Goal: Task Accomplishment & Management: Manage account settings

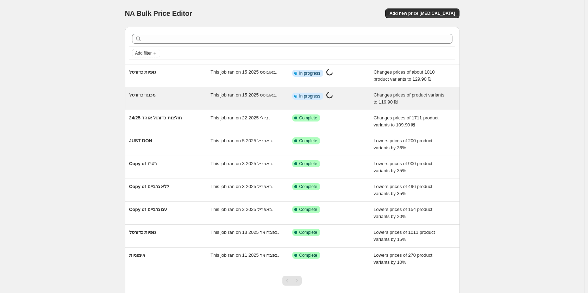
click at [186, 93] on div "מכנסי כדורסל" at bounding box center [170, 98] width 82 height 14
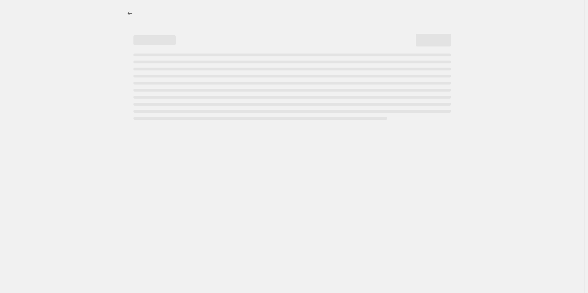
select select "no_change"
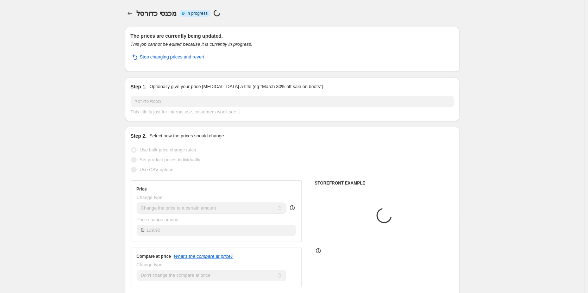
select select "collection"
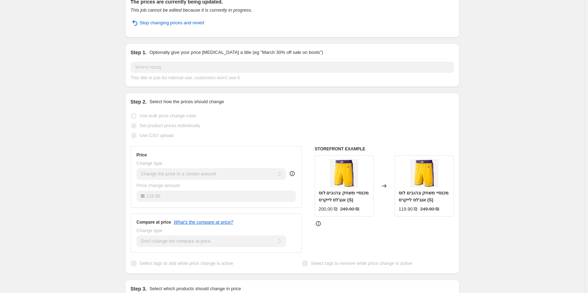
scroll to position [32, 0]
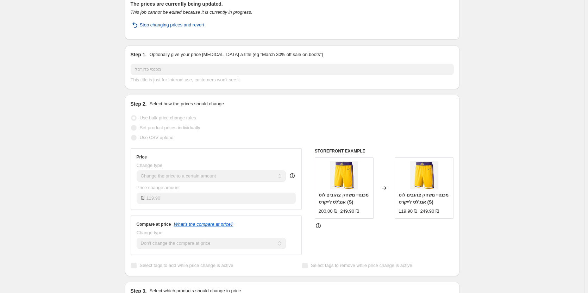
click at [174, 29] on button "Stop changing prices and revert" at bounding box center [167, 24] width 82 height 11
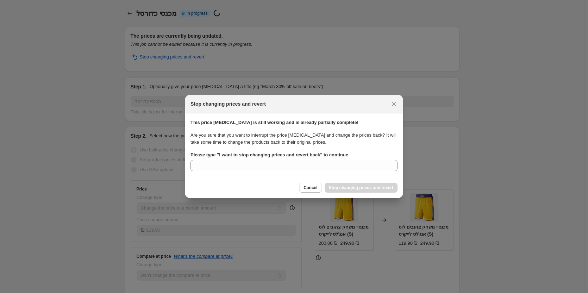
scroll to position [0, 0]
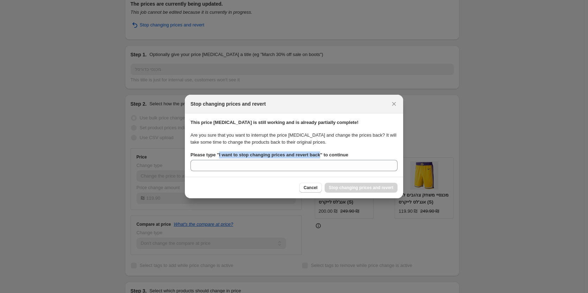
drag, startPoint x: 218, startPoint y: 154, endPoint x: 318, endPoint y: 154, distance: 100.3
click at [318, 154] on b "Please type " I want to stop changing prices and revert back " to continue" at bounding box center [269, 154] width 158 height 5
copy b "I want to stop changing prices and revert back"
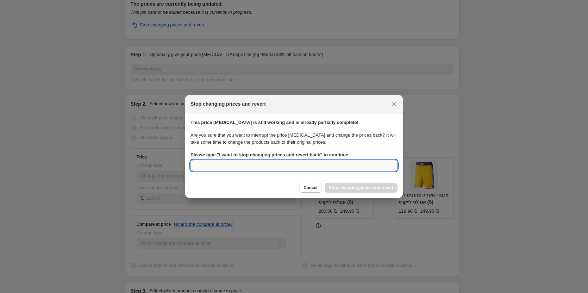
click at [274, 171] on input "Please type " I want to stop changing prices and revert back " to continue" at bounding box center [293, 165] width 207 height 11
paste input "I want to stop changing prices and revert back"
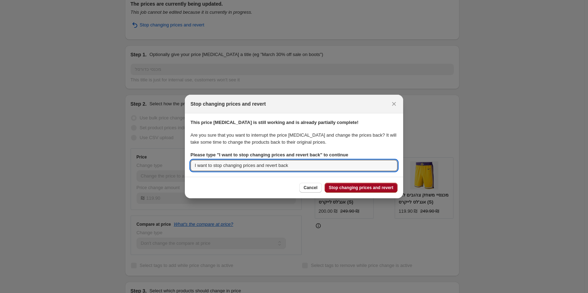
type input "I want to stop changing prices and revert back"
click at [382, 190] on span "Stop changing prices and revert" at bounding box center [361, 188] width 64 height 6
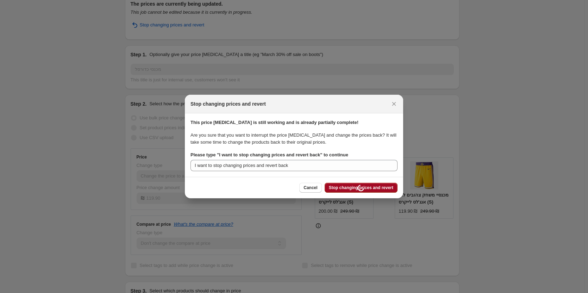
scroll to position [32, 0]
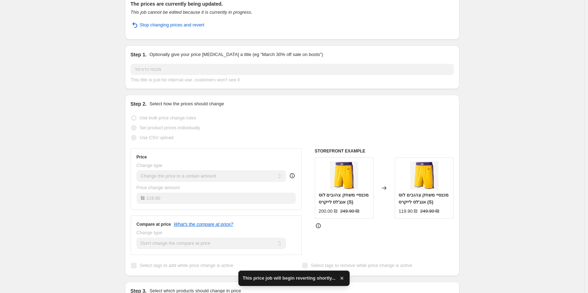
click at [293, 275] on span "This price job will begin reverting shortly..." at bounding box center [288, 277] width 93 height 7
click at [293, 276] on span "This price job will begin reverting shortly..." at bounding box center [288, 277] width 93 height 7
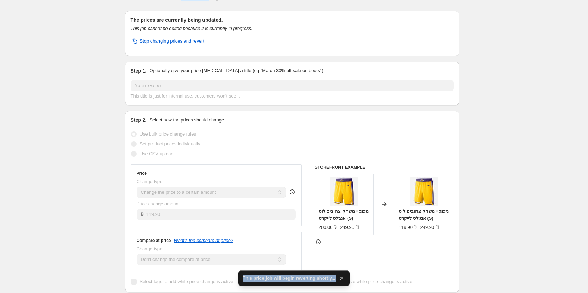
scroll to position [0, 0]
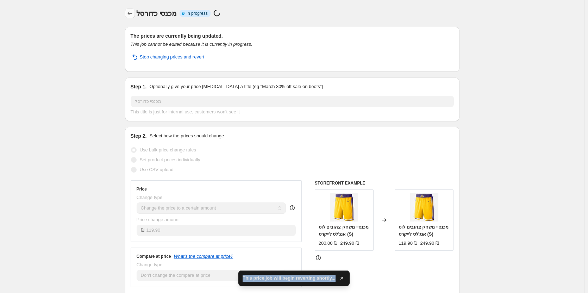
click at [135, 14] on button "Price change jobs" at bounding box center [130, 13] width 10 height 10
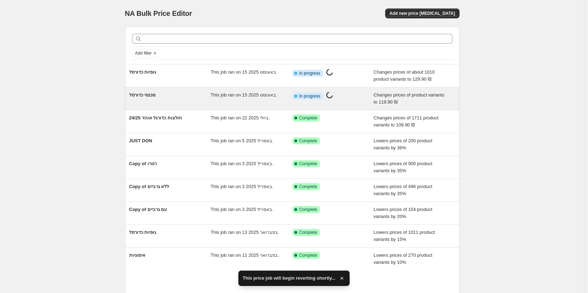
drag, startPoint x: 345, startPoint y: 101, endPoint x: 360, endPoint y: 100, distance: 14.5
click at [360, 100] on div "Info Partially complete In progress Price change job in progress..." at bounding box center [327, 95] width 71 height 9
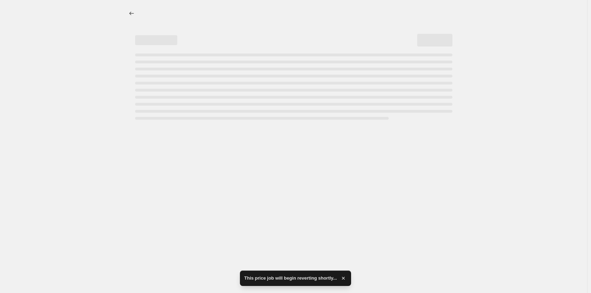
select select "no_change"
select select "collection"
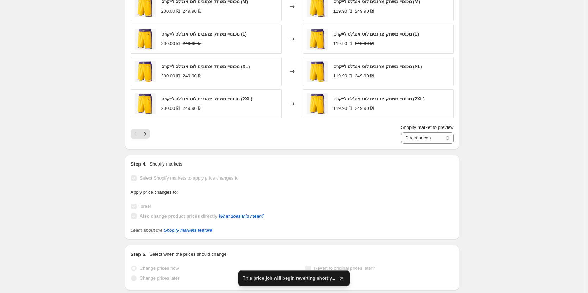
scroll to position [528, 0]
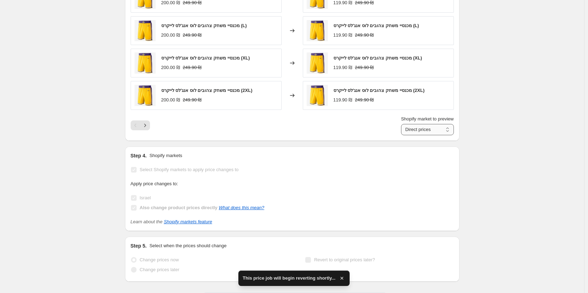
click at [428, 130] on select "Direct prices Israel" at bounding box center [427, 129] width 53 height 11
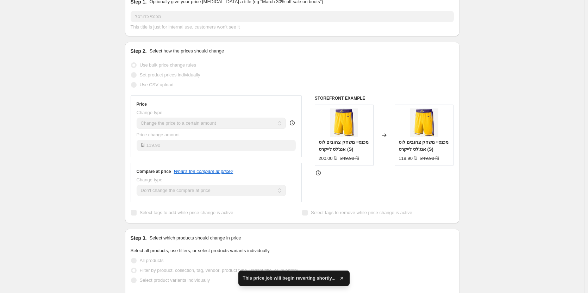
scroll to position [0, 0]
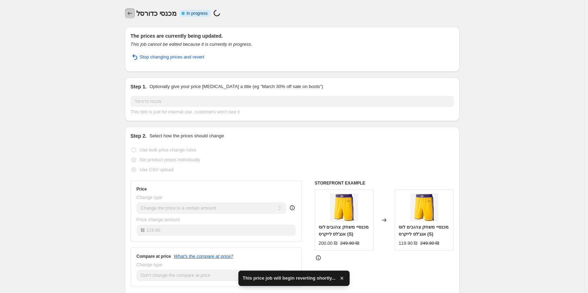
click at [133, 12] on icon "Price change jobs" at bounding box center [129, 13] width 7 height 7
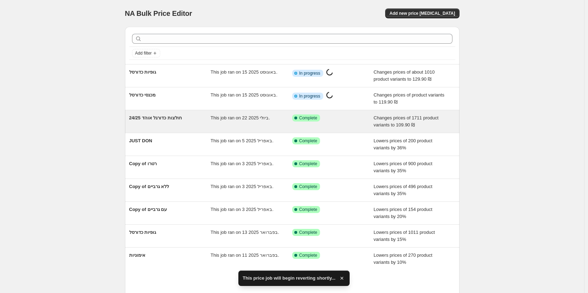
click at [202, 121] on div "חולצות כדורגל אוהד 24/25" at bounding box center [170, 121] width 82 height 14
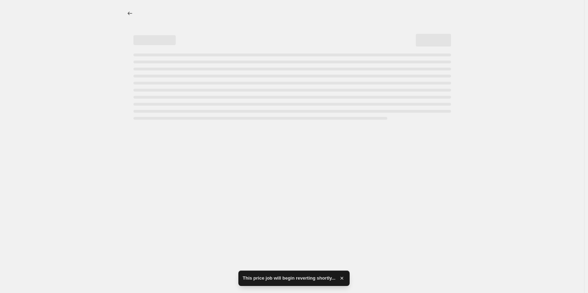
select select "no_change"
select select "tag"
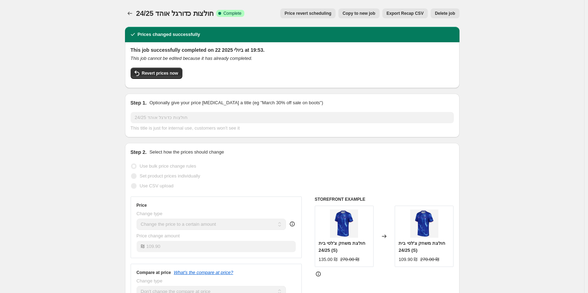
click at [375, 16] on span "Copy to new job" at bounding box center [358, 14] width 33 height 6
select select "no_change"
select select "tag"
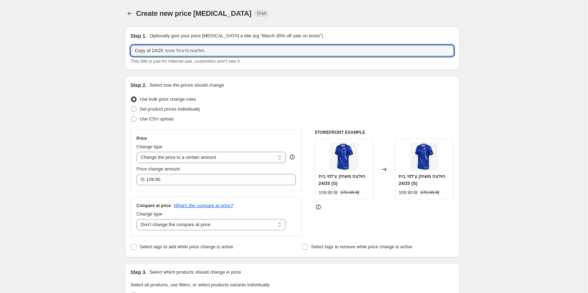
drag, startPoint x: 237, startPoint y: 52, endPoint x: 26, endPoint y: 81, distance: 213.1
type input "n"
type input "ى"
type input "מ"
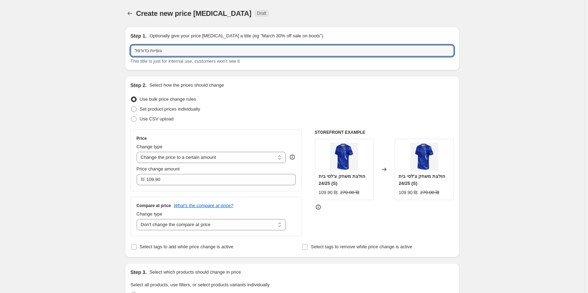
type input "גופיות כדורסל"
drag, startPoint x: 26, startPoint y: 81, endPoint x: 25, endPoint y: 88, distance: 6.7
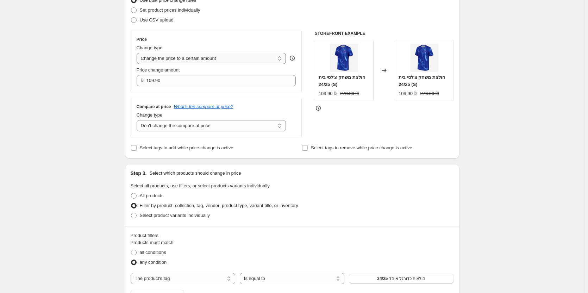
scroll to position [35, 0]
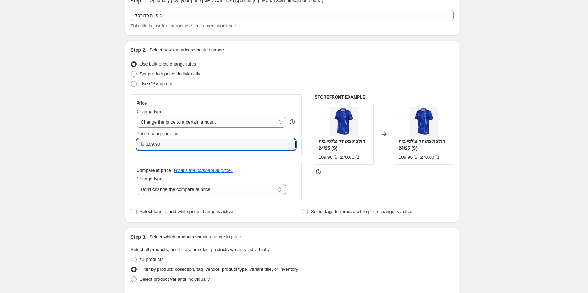
drag, startPoint x: 93, startPoint y: 140, endPoint x: 37, endPoint y: 140, distance: 55.6
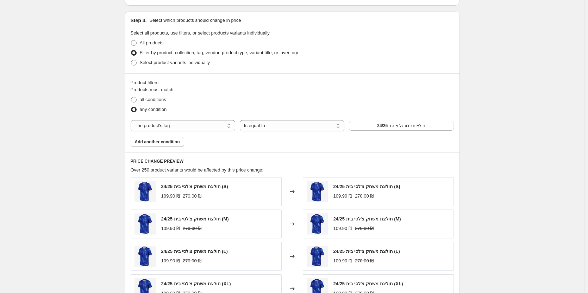
scroll to position [246, 0]
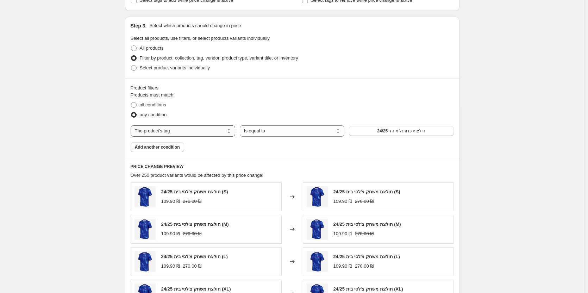
type input "129.90"
click at [208, 134] on select "The product The product's collection The product's tag The product's vendor The…" at bounding box center [183, 130] width 105 height 11
select select "collection"
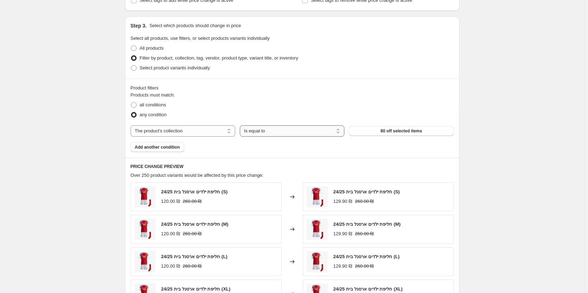
click at [303, 132] on select "Is equal to Is not equal to" at bounding box center [292, 130] width 105 height 11
click at [377, 133] on button "80 off selected items" at bounding box center [401, 131] width 105 height 10
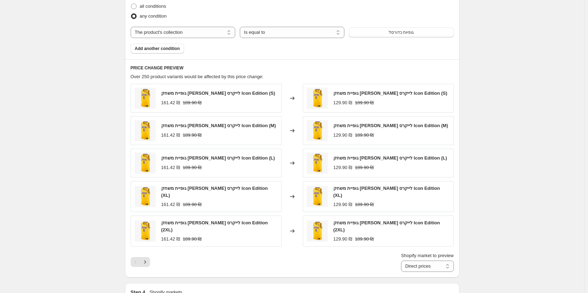
scroll to position [536, 0]
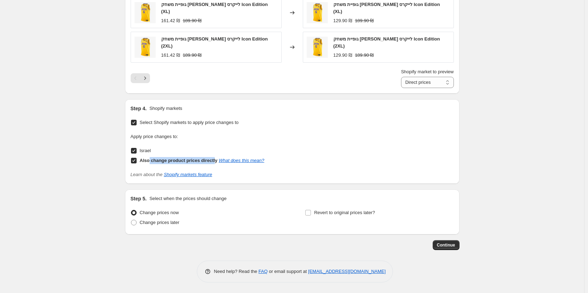
drag, startPoint x: 150, startPoint y: 162, endPoint x: 215, endPoint y: 162, distance: 65.1
click at [215, 162] on b "Also change product prices directly" at bounding box center [179, 160] width 78 height 5
click at [454, 86] on select "Direct prices Israel" at bounding box center [427, 82] width 53 height 11
select select "26131038458"
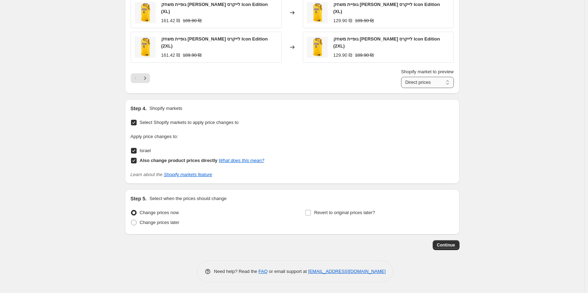
click at [402, 77] on select "Direct prices Israel" at bounding box center [427, 82] width 53 height 11
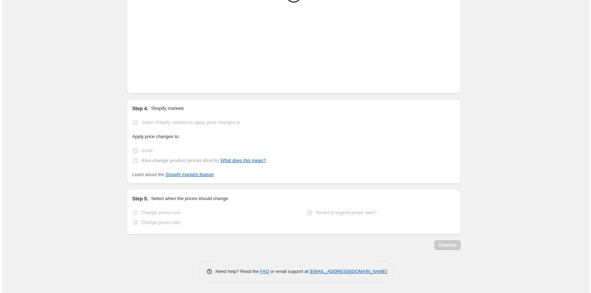
scroll to position [0, 0]
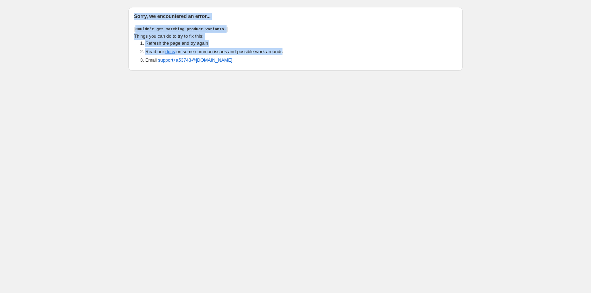
drag, startPoint x: 144, startPoint y: 16, endPoint x: 307, endPoint y: 55, distance: 168.1
click at [307, 55] on div "Sorry, we encountered an error... Couldn't get matching product variants. Thing…" at bounding box center [295, 39] width 334 height 64
copy div "Sorry, we encountered an error... Couldn't get matching product variants. Thing…"
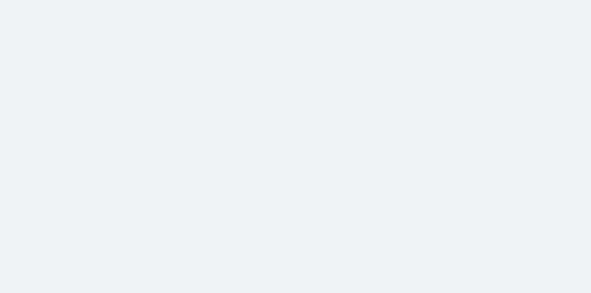
select select "percentage"
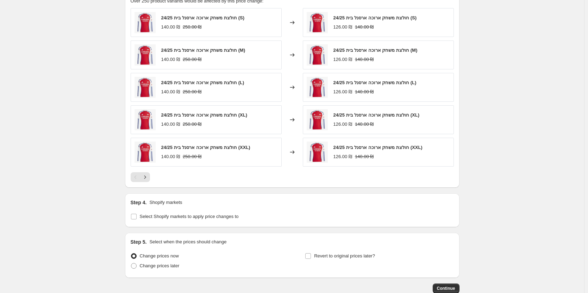
scroll to position [450, 0]
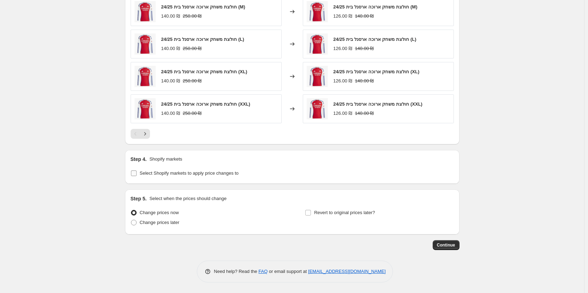
click at [191, 170] on span "Select Shopify markets to apply price changes to" at bounding box center [189, 173] width 99 height 7
click at [137, 170] on input "Select Shopify markets to apply price changes to" at bounding box center [134, 173] width 6 height 6
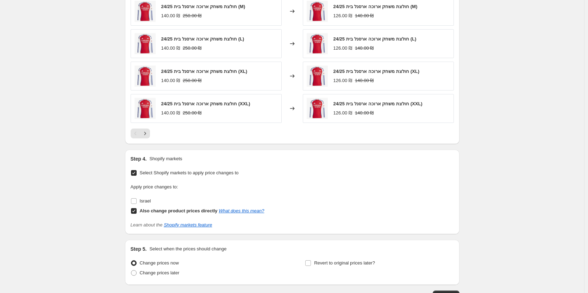
click at [215, 175] on span "Select Shopify markets to apply price changes to" at bounding box center [189, 172] width 99 height 5
click at [137, 175] on input "Select Shopify markets to apply price changes to" at bounding box center [134, 173] width 6 height 6
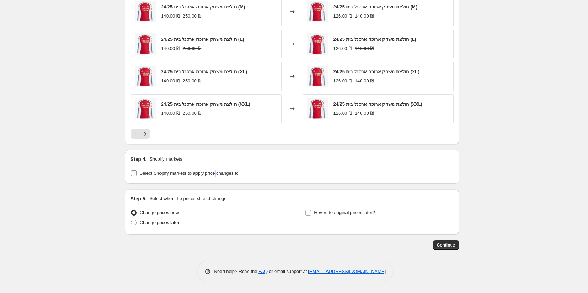
click at [215, 175] on span "Select Shopify markets to apply price changes to" at bounding box center [189, 172] width 99 height 5
click at [137, 175] on input "Select Shopify markets to apply price changes to" at bounding box center [134, 173] width 6 height 6
checkbox input "true"
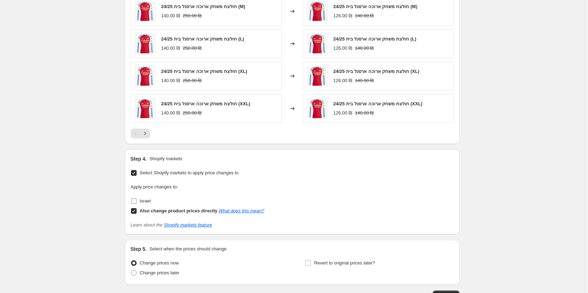
click at [146, 197] on span "Israel" at bounding box center [145, 200] width 11 height 7
click at [137, 198] on input "Israel" at bounding box center [134, 201] width 6 height 6
checkbox input "true"
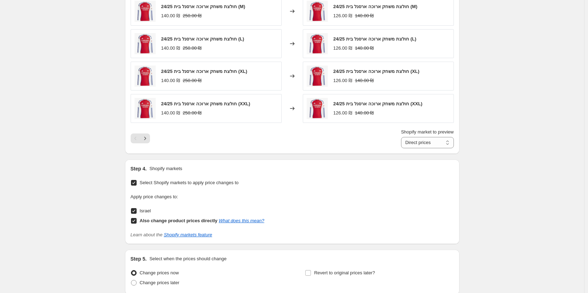
click at [187, 182] on span "Select Shopify markets to apply price changes to" at bounding box center [189, 182] width 99 height 5
click at [137, 182] on input "Select Shopify markets to apply price changes to" at bounding box center [134, 183] width 6 height 6
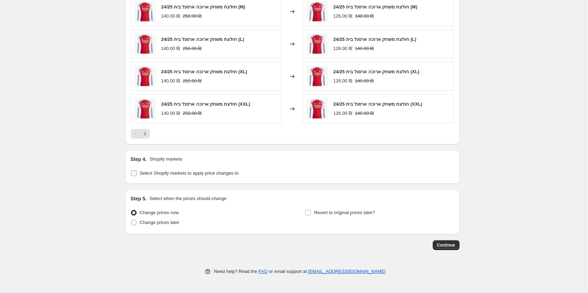
click at [176, 175] on span "Select Shopify markets to apply price changes to" at bounding box center [189, 172] width 99 height 5
click at [137, 175] on input "Select Shopify markets to apply price changes to" at bounding box center [134, 173] width 6 height 6
checkbox input "true"
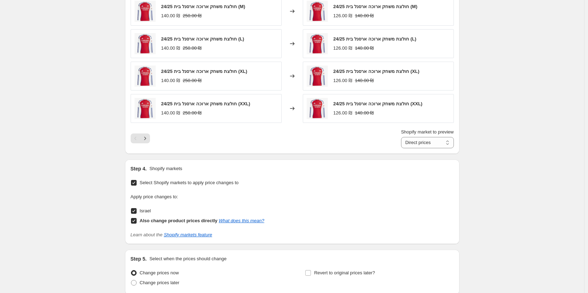
click at [147, 216] on label "Also change product prices directly What does this mean?" at bounding box center [198, 221] width 134 height 10
click at [137, 218] on input "Also change product prices directly What does this mean?" at bounding box center [134, 221] width 6 height 6
checkbox input "false"
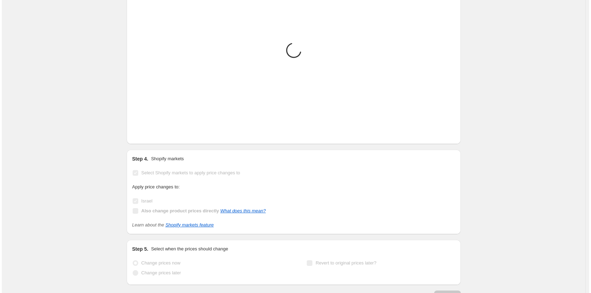
scroll to position [0, 0]
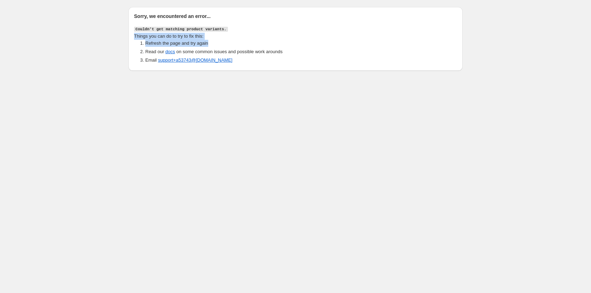
drag, startPoint x: 210, startPoint y: 42, endPoint x: 131, endPoint y: 38, distance: 79.3
click at [131, 38] on div "Sorry, we encountered an error... Couldn't get matching product variants. Thing…" at bounding box center [295, 39] width 334 height 64
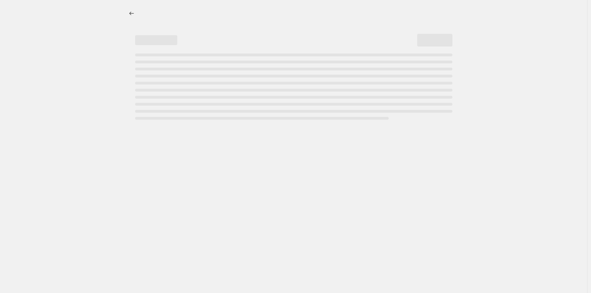
select select "percentage"
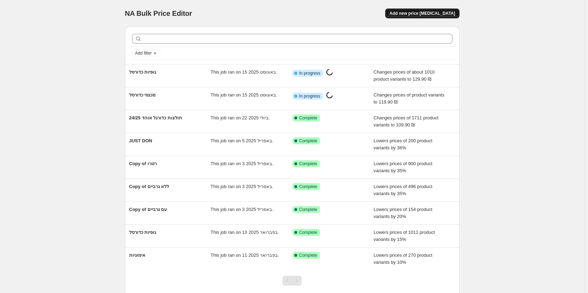
click at [435, 10] on button "Add new price change job" at bounding box center [422, 13] width 74 height 10
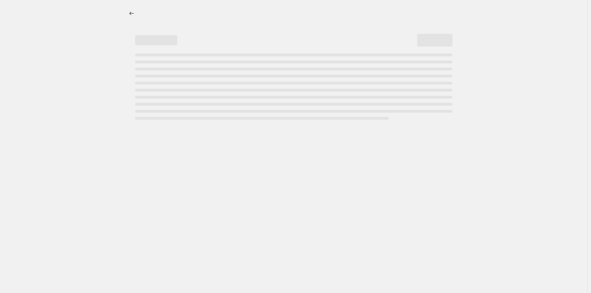
select select "percentage"
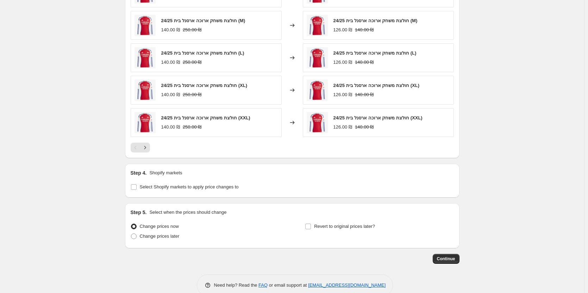
scroll to position [450, 0]
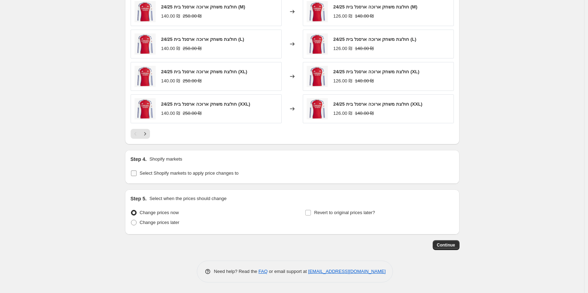
click at [178, 173] on span "Select Shopify markets to apply price changes to" at bounding box center [189, 172] width 99 height 5
click at [137, 173] on input "Select Shopify markets to apply price changes to" at bounding box center [134, 173] width 6 height 6
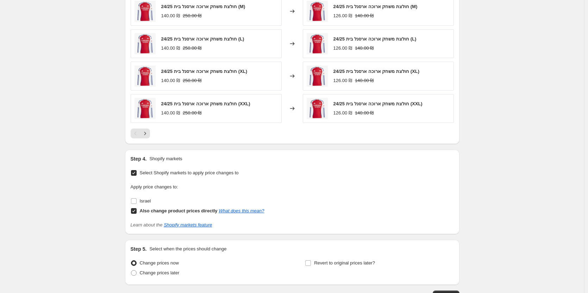
click at [186, 172] on span "Select Shopify markets to apply price changes to" at bounding box center [189, 172] width 99 height 5
click at [137, 172] on input "Select Shopify markets to apply price changes to" at bounding box center [134, 173] width 6 height 6
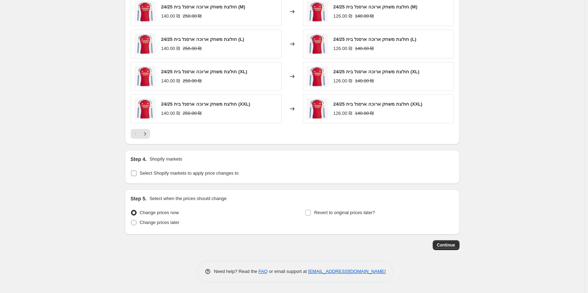
click at [200, 175] on span "Select Shopify markets to apply price changes to" at bounding box center [189, 172] width 99 height 5
click at [137, 175] on input "Select Shopify markets to apply price changes to" at bounding box center [134, 173] width 6 height 6
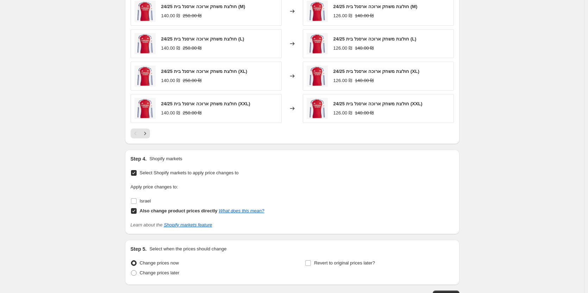
click at [220, 173] on span "Select Shopify markets to apply price changes to" at bounding box center [189, 172] width 99 height 5
click at [137, 173] on input "Select Shopify markets to apply price changes to" at bounding box center [134, 173] width 6 height 6
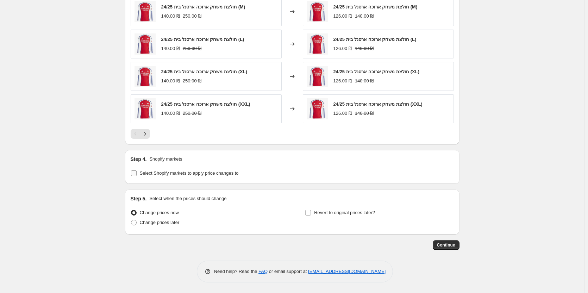
click at [205, 175] on span "Select Shopify markets to apply price changes to" at bounding box center [189, 172] width 99 height 5
click at [137, 175] on input "Select Shopify markets to apply price changes to" at bounding box center [134, 173] width 6 height 6
checkbox input "true"
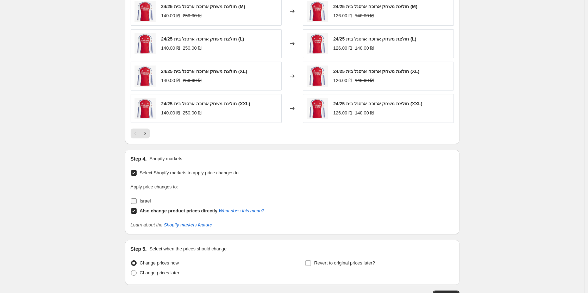
click at [135, 200] on input "Israel" at bounding box center [134, 201] width 6 height 6
checkbox input "true"
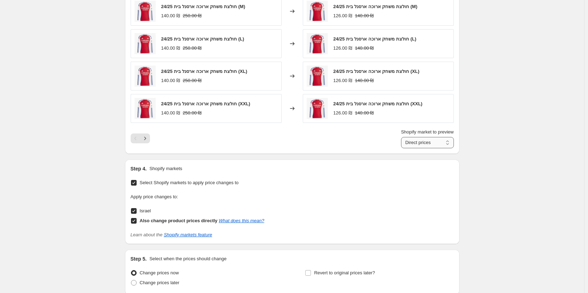
click at [438, 140] on select "Direct prices Israel" at bounding box center [427, 142] width 53 height 11
click at [200, 182] on span "Select Shopify markets to apply price changes to" at bounding box center [189, 182] width 99 height 5
click at [137, 182] on input "Select Shopify markets to apply price changes to" at bounding box center [134, 183] width 6 height 6
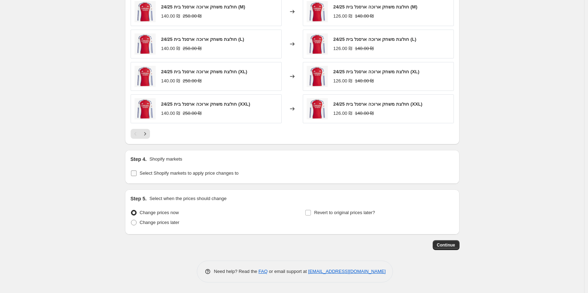
click at [212, 173] on span "Select Shopify markets to apply price changes to" at bounding box center [189, 172] width 99 height 5
click at [137, 173] on input "Select Shopify markets to apply price changes to" at bounding box center [134, 173] width 6 height 6
checkbox input "true"
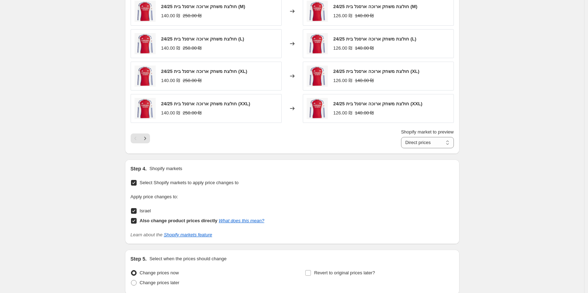
click at [212, 173] on div "Step 4. Shopify markets Select Shopify markets to apply price changes to Apply …" at bounding box center [292, 201] width 323 height 73
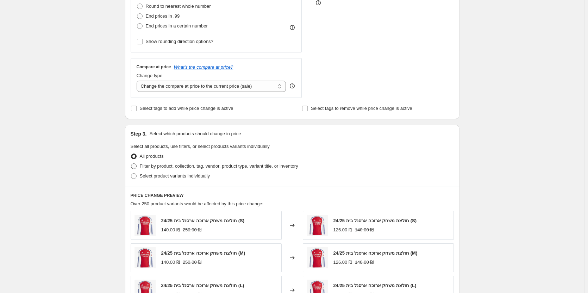
scroll to position [0, 0]
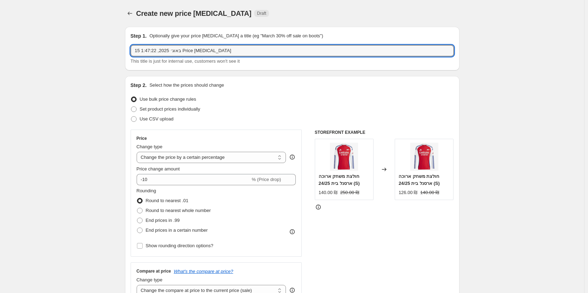
drag, startPoint x: 230, startPoint y: 51, endPoint x: 108, endPoint y: 61, distance: 122.1
type input "מ"
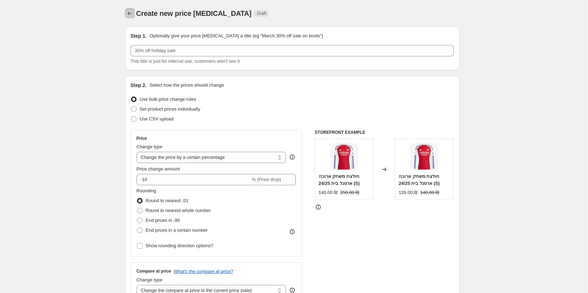
click at [130, 15] on icon "Price change jobs" at bounding box center [129, 13] width 7 height 7
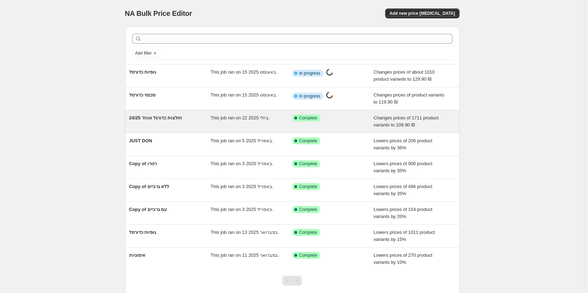
click at [175, 122] on div "חולצות כדורגל אוהד 24/25" at bounding box center [170, 121] width 82 height 14
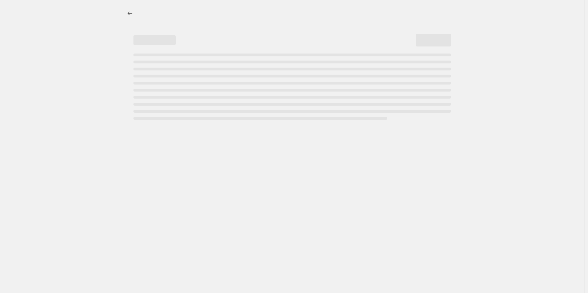
select select "no_change"
select select "tag"
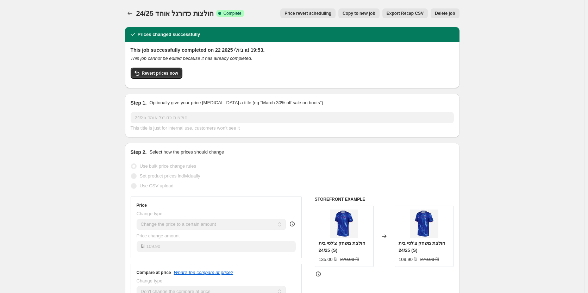
click at [372, 15] on span "Copy to new job" at bounding box center [358, 14] width 33 height 6
select select "no_change"
select select "tag"
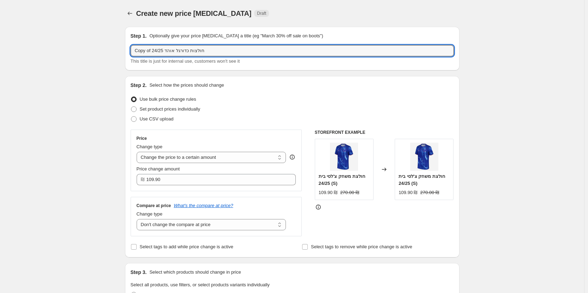
drag, startPoint x: 233, startPoint y: 48, endPoint x: 88, endPoint y: 56, distance: 145.5
type input "נ"
type input "מ"
type input "גופיות כדורסל"
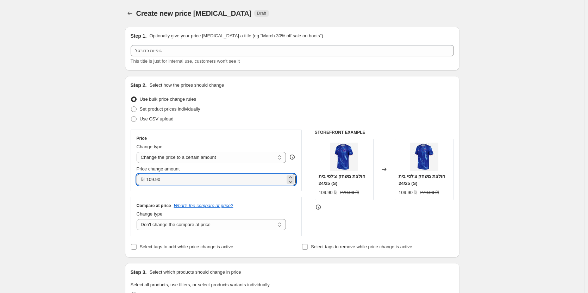
drag, startPoint x: 199, startPoint y: 182, endPoint x: 72, endPoint y: 188, distance: 127.5
type input "129.90"
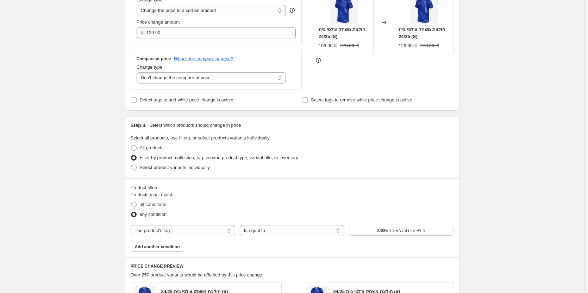
scroll to position [246, 0]
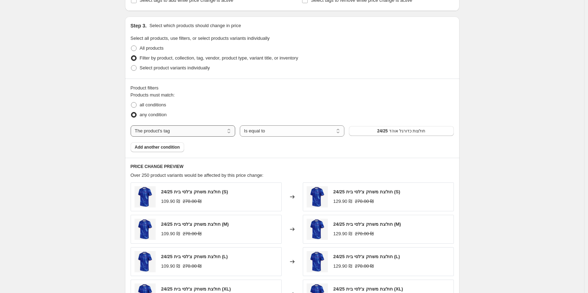
click at [203, 134] on select "The product The product's collection The product's tag The product's vendor The…" at bounding box center [183, 130] width 105 height 11
select select "collection"
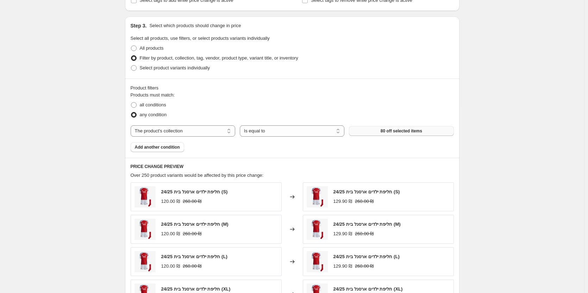
click at [397, 130] on span "80 off selected items" at bounding box center [401, 131] width 42 height 6
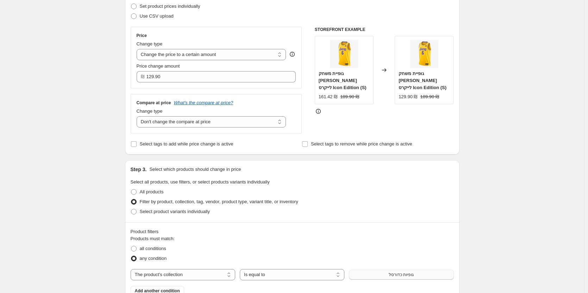
scroll to position [106, 0]
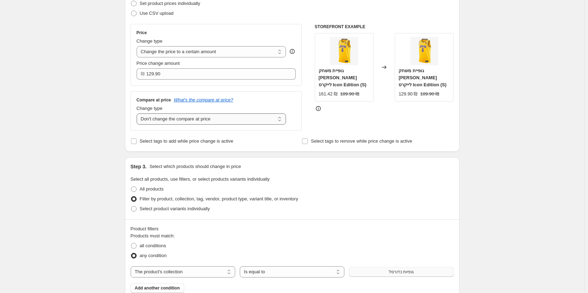
click at [213, 120] on select "Change the compare at price to the current price (sale) Change the compare at p…" at bounding box center [212, 118] width 150 height 11
drag, startPoint x: 362, startPoint y: 94, endPoint x: 317, endPoint y: 94, distance: 44.7
click at [316, 94] on div "גופיית משחק לברון ג'יימס לוס אנג'לס לייקרס Icon Edition (S) 161.42 ₪ 189.90 ₪" at bounding box center [344, 67] width 59 height 68
click at [373, 97] on div "גופיית משחק לברון ג'יימס לוס אנג'לס לייקרס Icon Edition (S) 161.42 ₪ 189.90 ₪" at bounding box center [344, 67] width 59 height 68
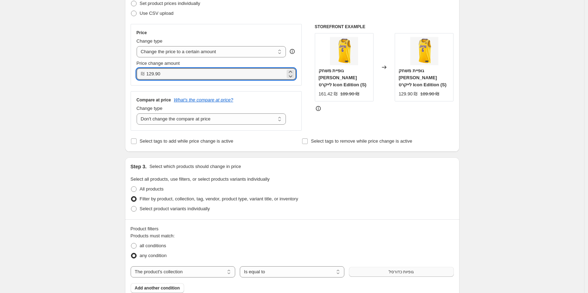
drag, startPoint x: 199, startPoint y: 75, endPoint x: 43, endPoint y: 81, distance: 156.4
click at [252, 121] on select "Change the compare at price to the current price (sale) Change the compare at p…" at bounding box center [212, 118] width 150 height 11
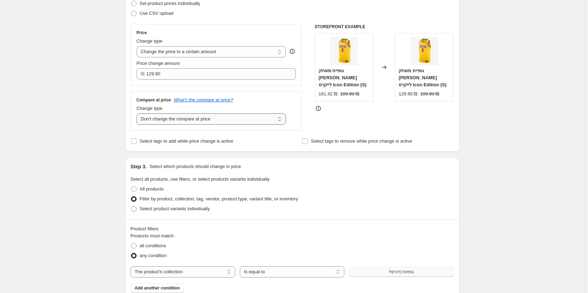
click at [138, 114] on select "Change the compare at price to the current price (sale) Change the compare at p…" at bounding box center [212, 118] width 150 height 11
click at [247, 124] on select "Change the compare at price to the current price (sale) Change the compare at p…" at bounding box center [212, 118] width 150 height 11
click at [138, 114] on select "Change the compare at price to the current price (sale) Change the compare at p…" at bounding box center [212, 118] width 150 height 11
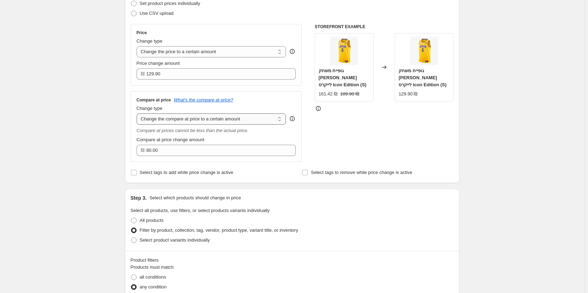
click at [242, 121] on select "Change the compare at price to the current price (sale) Change the compare at p…" at bounding box center [212, 118] width 150 height 11
select select "by"
click at [138, 114] on select "Change the compare at price to the current price (sale) Change the compare at p…" at bounding box center [212, 118] width 150 height 11
type input "-10.00"
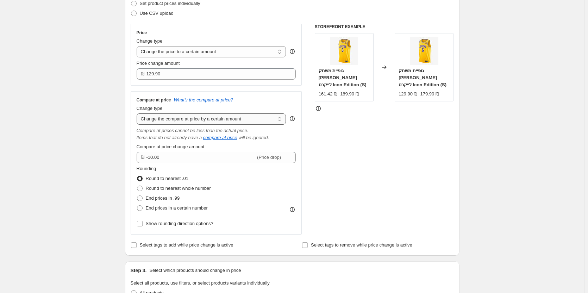
click at [240, 116] on select "Change the compare at price to the current price (sale) Change the compare at p…" at bounding box center [212, 118] width 150 height 11
select select "percentage"
click at [138, 114] on select "Change the compare at price to the current price (sale) Change the compare at p…" at bounding box center [212, 118] width 150 height 11
type input "-15"
click at [245, 118] on select "Change the compare at price to the current price (sale) Change the compare at p…" at bounding box center [212, 118] width 150 height 11
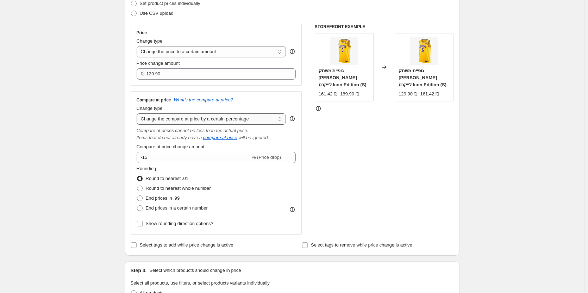
select select "bp"
click at [138, 114] on select "Change the compare at price to the current price (sale) Change the compare at p…" at bounding box center [212, 118] width 150 height 11
type input "12.00"
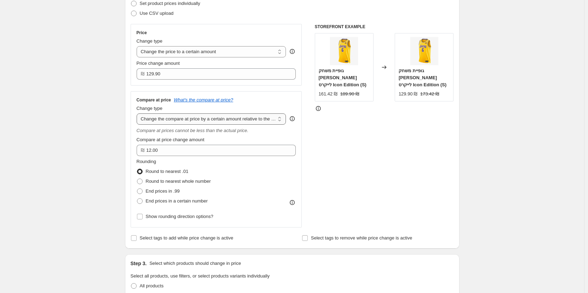
click at [249, 123] on select "Change the compare at price to the current price (sale) Change the compare at p…" at bounding box center [212, 118] width 150 height 11
select select "pp"
click at [138, 114] on select "Change the compare at price to the current price (sale) Change the compare at p…" at bounding box center [212, 118] width 150 height 11
type input "20"
click at [255, 116] on select "Change the compare at price to the current price (sale) Change the compare at p…" at bounding box center [212, 118] width 150 height 11
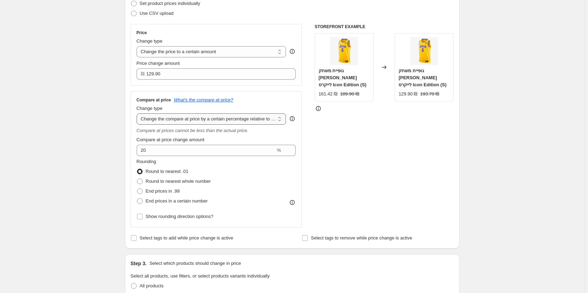
click at [138, 114] on select "Change the compare at price to the current price (sale) Change the compare at p…" at bounding box center [212, 118] width 150 height 11
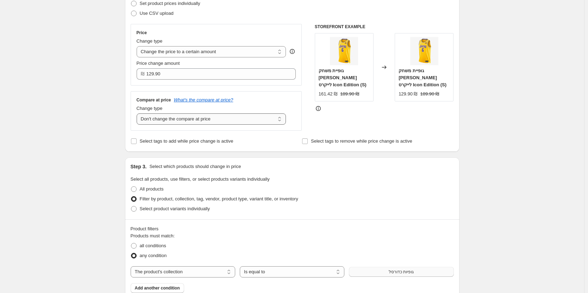
drag, startPoint x: 249, startPoint y: 115, endPoint x: 249, endPoint y: 124, distance: 8.8
click at [249, 115] on select "Change the compare at price to the current price (sale) Change the compare at p…" at bounding box center [212, 118] width 150 height 11
click at [138, 114] on select "Change the compare at price to the current price (sale) Change the compare at p…" at bounding box center [212, 118] width 150 height 11
click at [265, 118] on select "Change the compare at price to the current price (sale) Change the compare at p…" at bounding box center [212, 118] width 150 height 11
select select "ep"
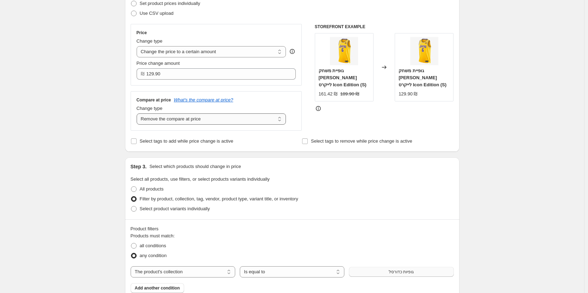
click at [138, 114] on select "Change the compare at price to the current price (sale) Change the compare at p…" at bounding box center [212, 118] width 150 height 11
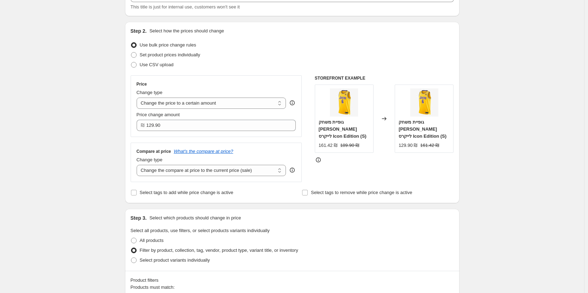
scroll to position [0, 0]
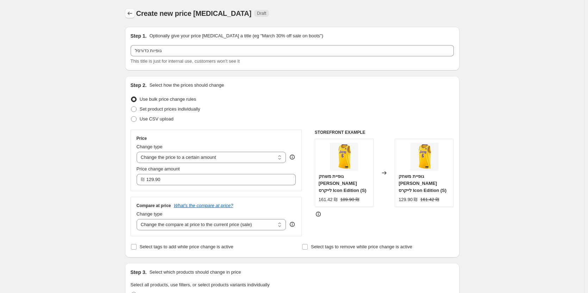
click at [135, 12] on button "Price change jobs" at bounding box center [130, 13] width 10 height 10
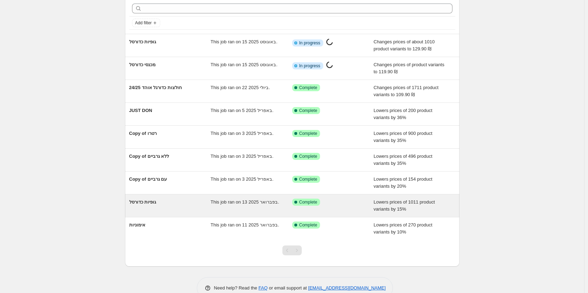
scroll to position [47, 0]
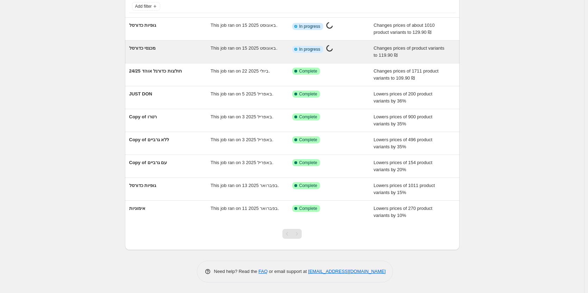
click at [214, 48] on span "This job ran on 15 באוגוסט 2025." at bounding box center [243, 47] width 67 height 5
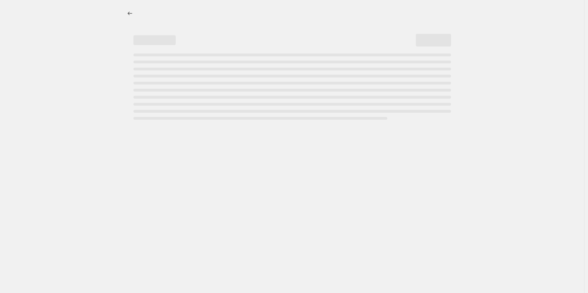
select select "no_change"
select select "collection"
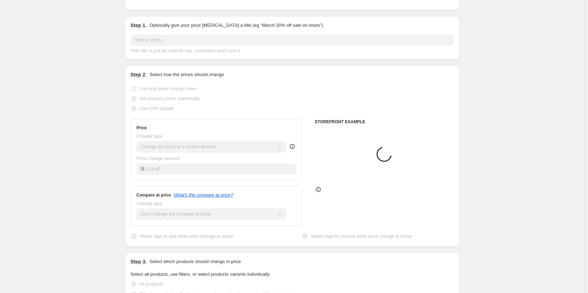
scroll to position [141, 0]
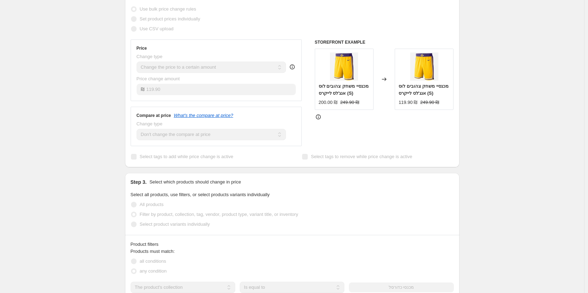
click at [98, 135] on div "מכנסי כדורסל. This page is ready מכנסי כדורסל Info Partially complete In progre…" at bounding box center [292, 285] width 584 height 852
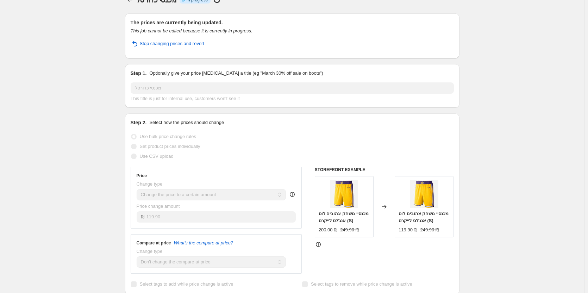
scroll to position [0, 0]
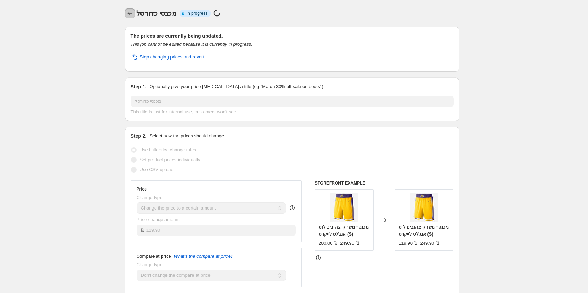
click at [128, 10] on button "Price change jobs" at bounding box center [130, 13] width 10 height 10
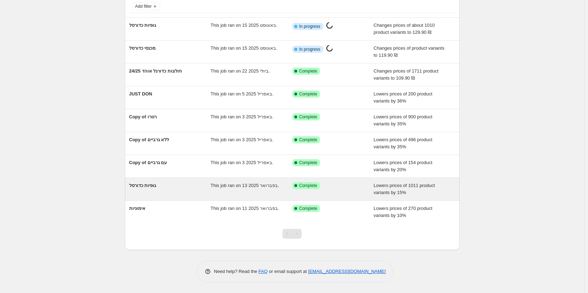
scroll to position [12, 0]
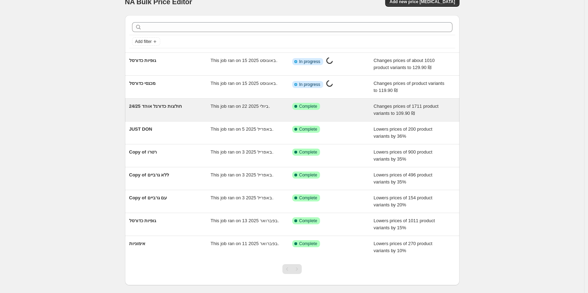
click at [213, 106] on span "This job ran on 22 ביולי 2025." at bounding box center [239, 105] width 59 height 5
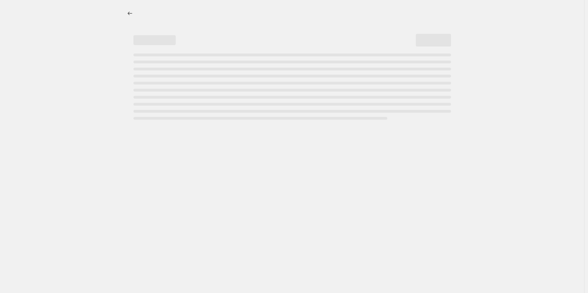
select select "no_change"
select select "tag"
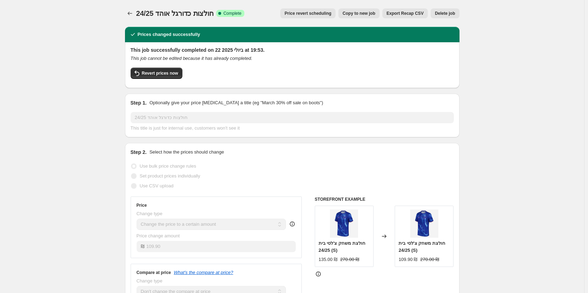
click at [364, 15] on span "Copy to new job" at bounding box center [358, 14] width 33 height 6
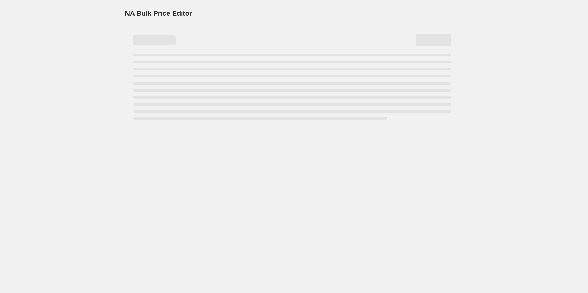
select select "no_change"
select select "tag"
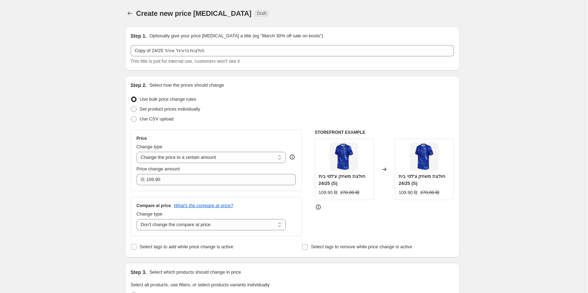
scroll to position [70, 0]
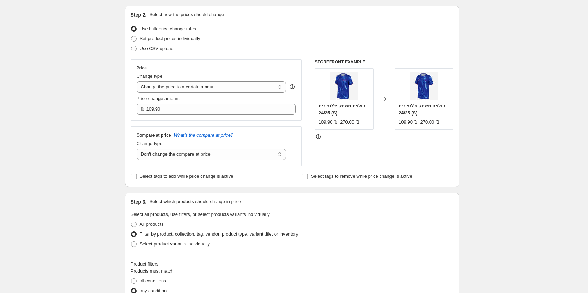
click at [214, 81] on div "Change type Change the price to a certain amount Change the price by a certain …" at bounding box center [212, 83] width 150 height 20
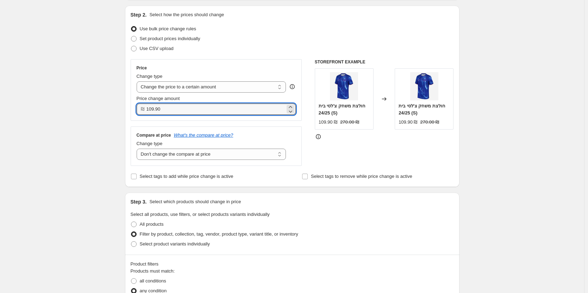
drag, startPoint x: 194, startPoint y: 106, endPoint x: 90, endPoint y: 114, distance: 104.1
type input "129.90"
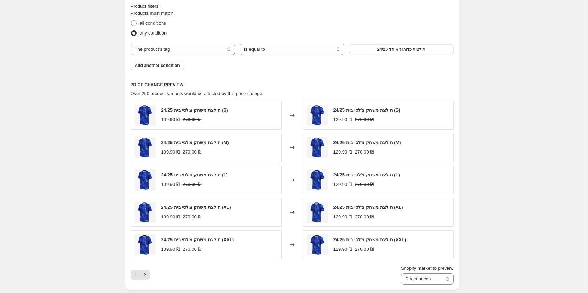
scroll to position [317, 0]
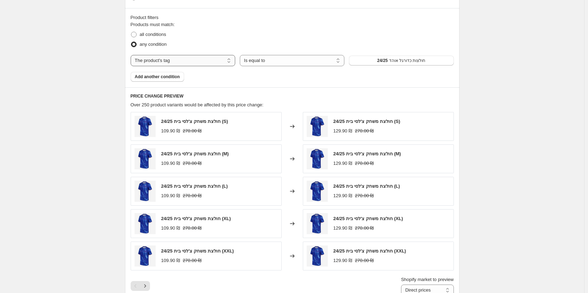
click at [210, 64] on select "The product The product's collection The product's tag The product's vendor The…" at bounding box center [183, 60] width 105 height 11
select select "collection"
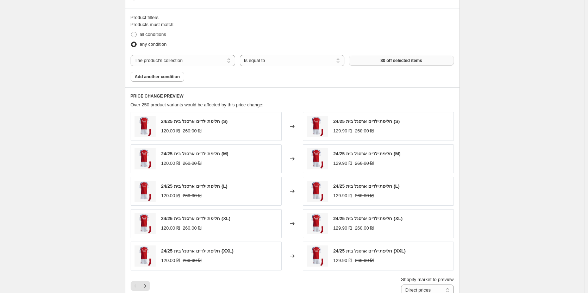
click at [396, 65] on button "80 off selected items" at bounding box center [401, 61] width 105 height 10
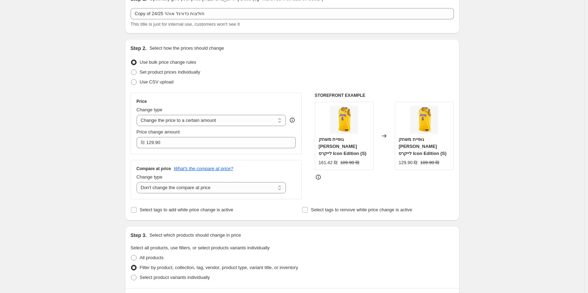
scroll to position [0, 0]
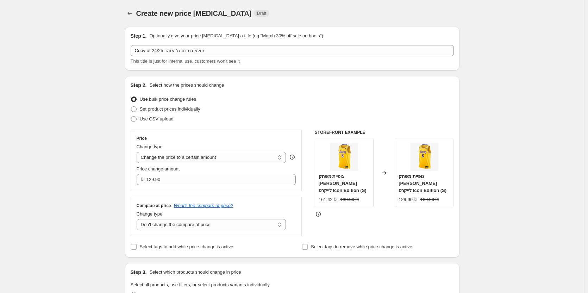
drag, startPoint x: 264, startPoint y: 58, endPoint x: 259, endPoint y: 56, distance: 6.0
click at [262, 58] on div "This title is just for internal use, customers won't see it" at bounding box center [292, 61] width 323 height 7
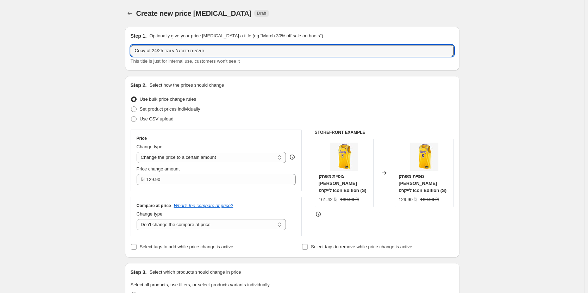
drag, startPoint x: 259, startPoint y: 56, endPoint x: 15, endPoint y: 53, distance: 243.5
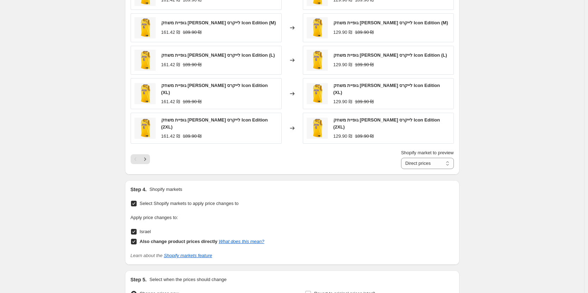
scroll to position [536, 0]
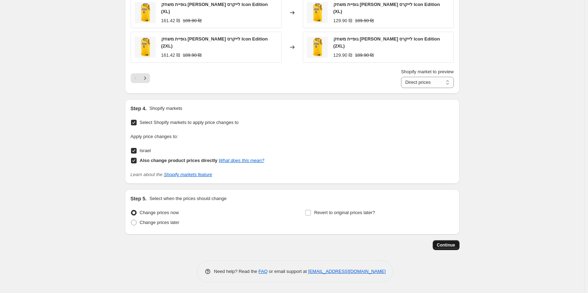
type input "גופיית כדורסל"
click at [454, 246] on span "Continue" at bounding box center [446, 245] width 18 height 6
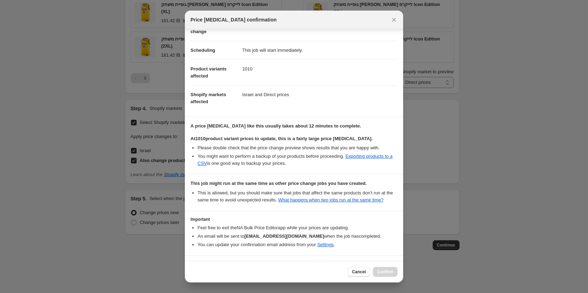
scroll to position [68, 0]
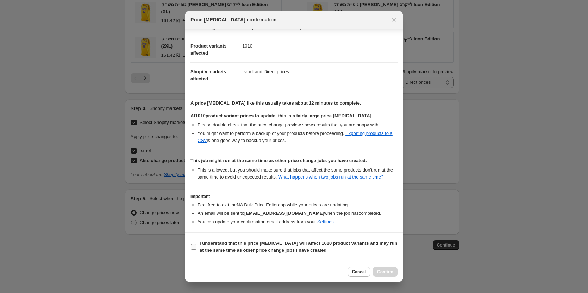
click at [193, 243] on label "I understand that this price change job will affect 1010 product variants and m…" at bounding box center [293, 246] width 207 height 17
click at [193, 244] on input "I understand that this price change job will affect 1010 product variants and m…" at bounding box center [194, 247] width 6 height 6
checkbox input "true"
click at [390, 275] on button "Confirm" at bounding box center [385, 272] width 25 height 10
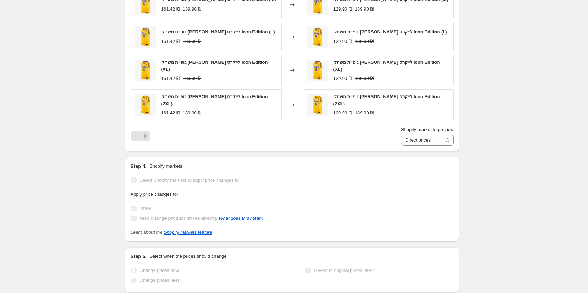
scroll to position [571, 0]
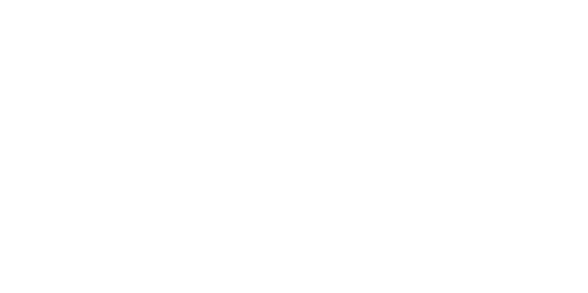
select select "no_change"
select select "collection"
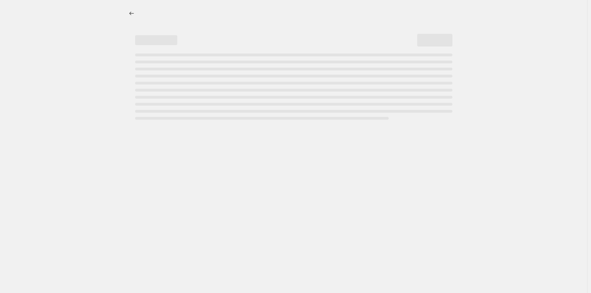
select select "no_change"
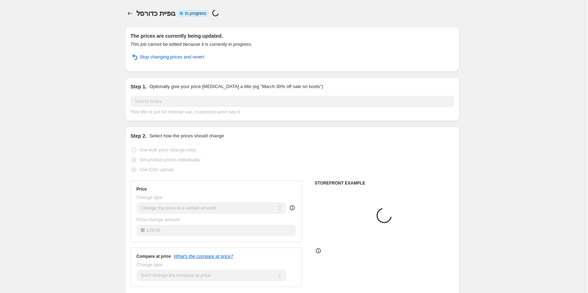
select select "collection"
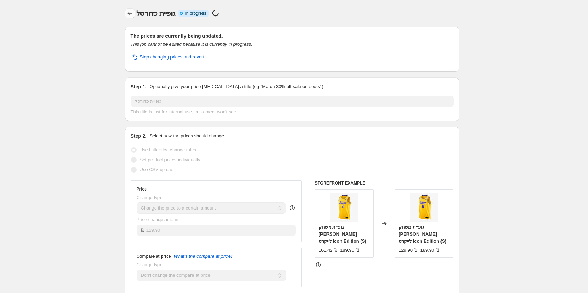
click at [132, 13] on icon "Price change jobs" at bounding box center [129, 13] width 7 height 7
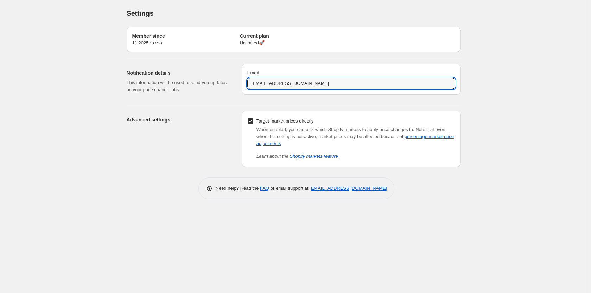
drag, startPoint x: 303, startPoint y: 81, endPoint x: 214, endPoint y: 94, distance: 89.6
click at [214, 94] on div "Notification details This information will be used to send you updates on your …" at bounding box center [291, 78] width 340 height 41
click at [186, 185] on div "Need help? Read the FAQ or email support at support+a53743@northern-apps.com" at bounding box center [296, 188] width 329 height 22
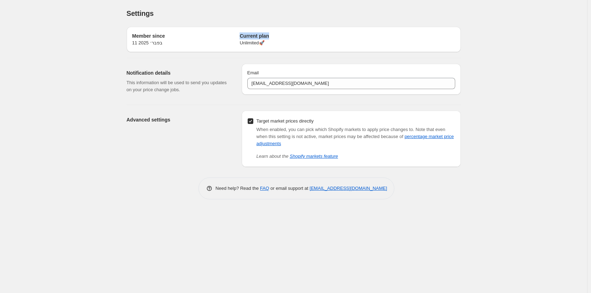
drag, startPoint x: 246, startPoint y: 39, endPoint x: 236, endPoint y: 46, distance: 12.4
click at [236, 46] on div "Member since 11 בפבר׳ 2025 Current plan Unlimited 🚀" at bounding box center [293, 39] width 323 height 14
click at [237, 39] on h2 "Member since" at bounding box center [186, 35] width 108 height 7
drag, startPoint x: 164, startPoint y: 36, endPoint x: 122, endPoint y: 48, distance: 43.3
click at [122, 40] on div "Member since 11 בפבר׳ 2025 Current plan Unlimited 🚀 Notification details This i…" at bounding box center [291, 94] width 340 height 146
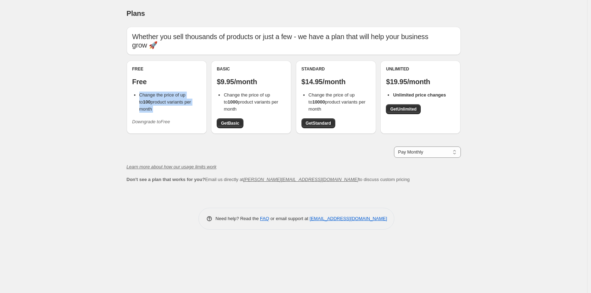
drag, startPoint x: 137, startPoint y: 95, endPoint x: 177, endPoint y: 123, distance: 48.9
click at [175, 122] on div "Free Free Change the price of up to 100 product variants per month Downgrade to…" at bounding box center [167, 97] width 80 height 73
click at [179, 120] on div "Free Free Change the price of up to 100 product variants per month Downgrade to…" at bounding box center [166, 96] width 69 height 61
click at [164, 119] on icon "Downgrade to Free" at bounding box center [151, 121] width 38 height 5
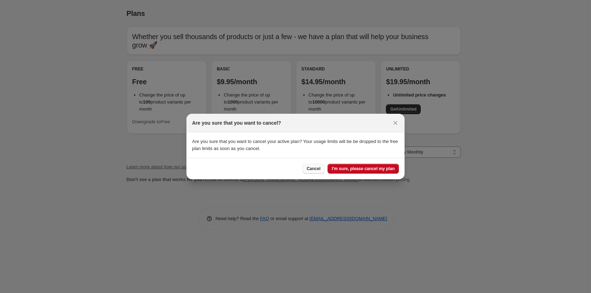
click at [320, 170] on span "Cancel" at bounding box center [314, 169] width 14 height 6
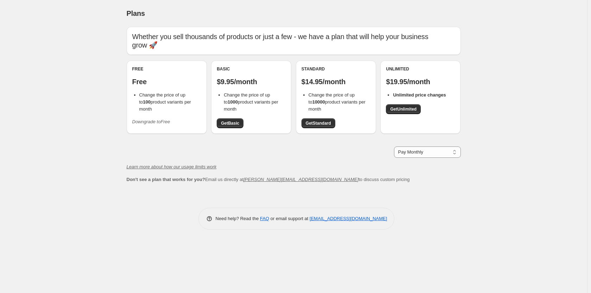
click at [157, 119] on icon "Downgrade to Free" at bounding box center [151, 121] width 38 height 5
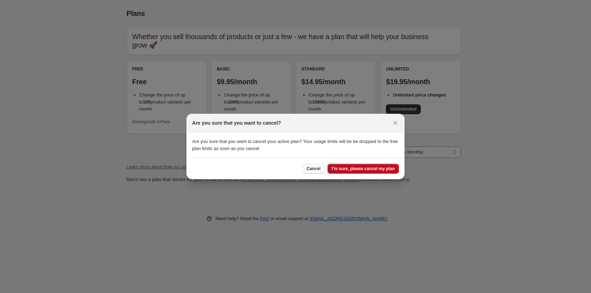
click at [319, 169] on span "Cancel" at bounding box center [314, 169] width 14 height 6
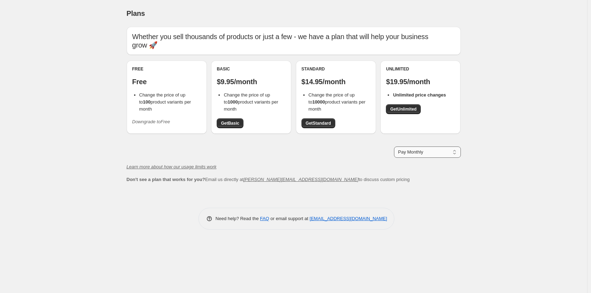
click at [415, 153] on select "Pay Monthly Pay Yearly (Save 16%)" at bounding box center [427, 151] width 67 height 11
click at [394, 146] on select "Pay Monthly Pay Yearly (Save 16%)" at bounding box center [427, 151] width 67 height 11
click at [442, 151] on select "Pay Monthly Pay Yearly (Save 16%)" at bounding box center [427, 151] width 67 height 11
select select "month"
click at [394, 146] on select "Pay Monthly Pay Yearly (Save 16%)" at bounding box center [427, 151] width 67 height 11
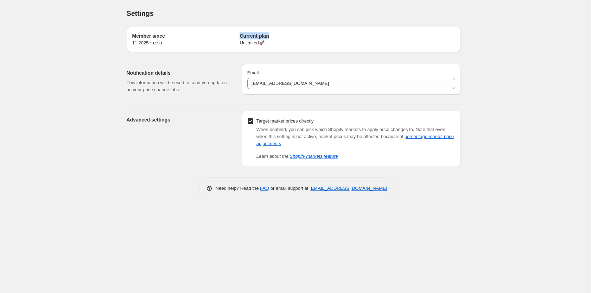
drag, startPoint x: 254, startPoint y: 40, endPoint x: 222, endPoint y: 46, distance: 32.3
click at [222, 46] on div "Member since 11 בפבר׳ 2025 Current plan Unlimited 🚀" at bounding box center [294, 39] width 334 height 25
click at [244, 45] on p "Unlimited 🚀" at bounding box center [294, 42] width 108 height 7
click at [147, 50] on div "Member since 11 בפבר׳ 2025 Current plan Unlimited 🚀" at bounding box center [294, 39] width 334 height 25
click at [220, 84] on p "This information will be used to send you updates on your price change jobs." at bounding box center [179, 86] width 104 height 14
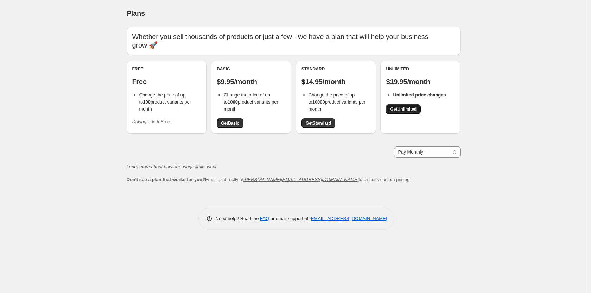
click at [410, 111] on span "Get Unlimited" at bounding box center [403, 109] width 26 height 6
